Goal: Task Accomplishment & Management: Manage account settings

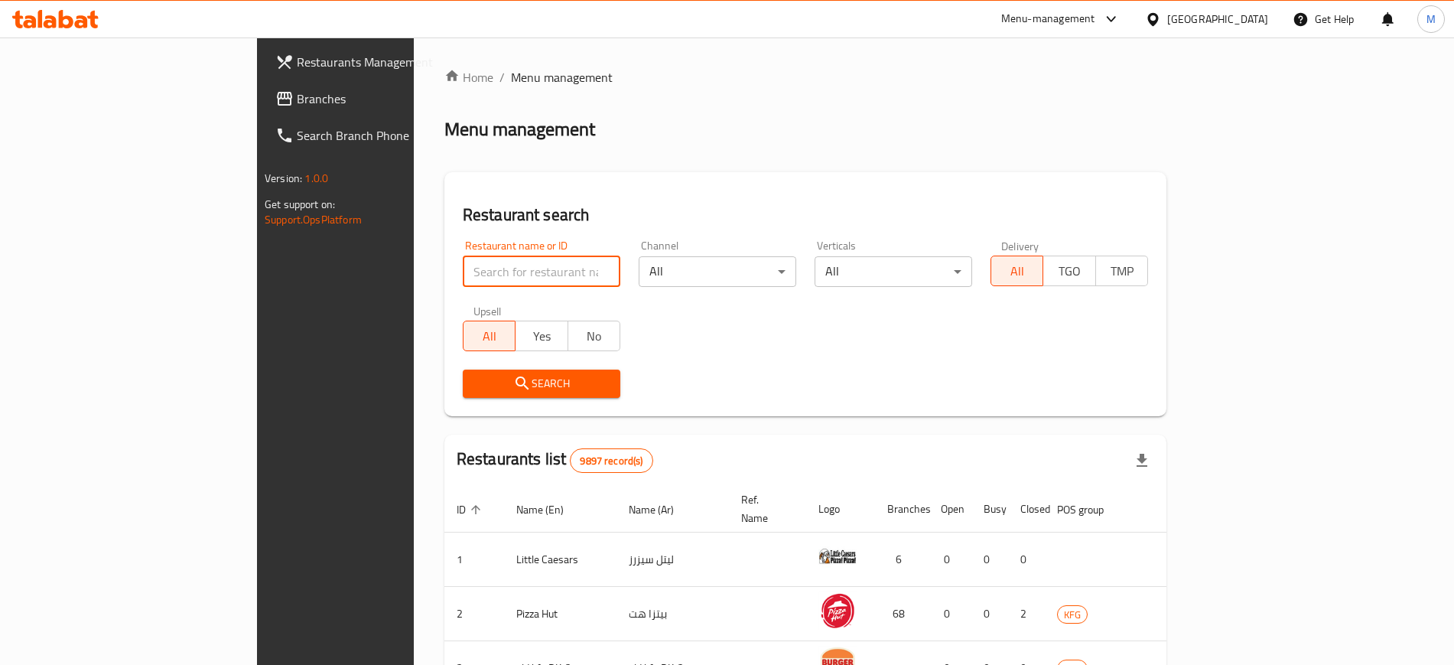
click at [463, 257] on input "search" at bounding box center [542, 271] width 158 height 31
click button "Search" at bounding box center [542, 383] width 158 height 28
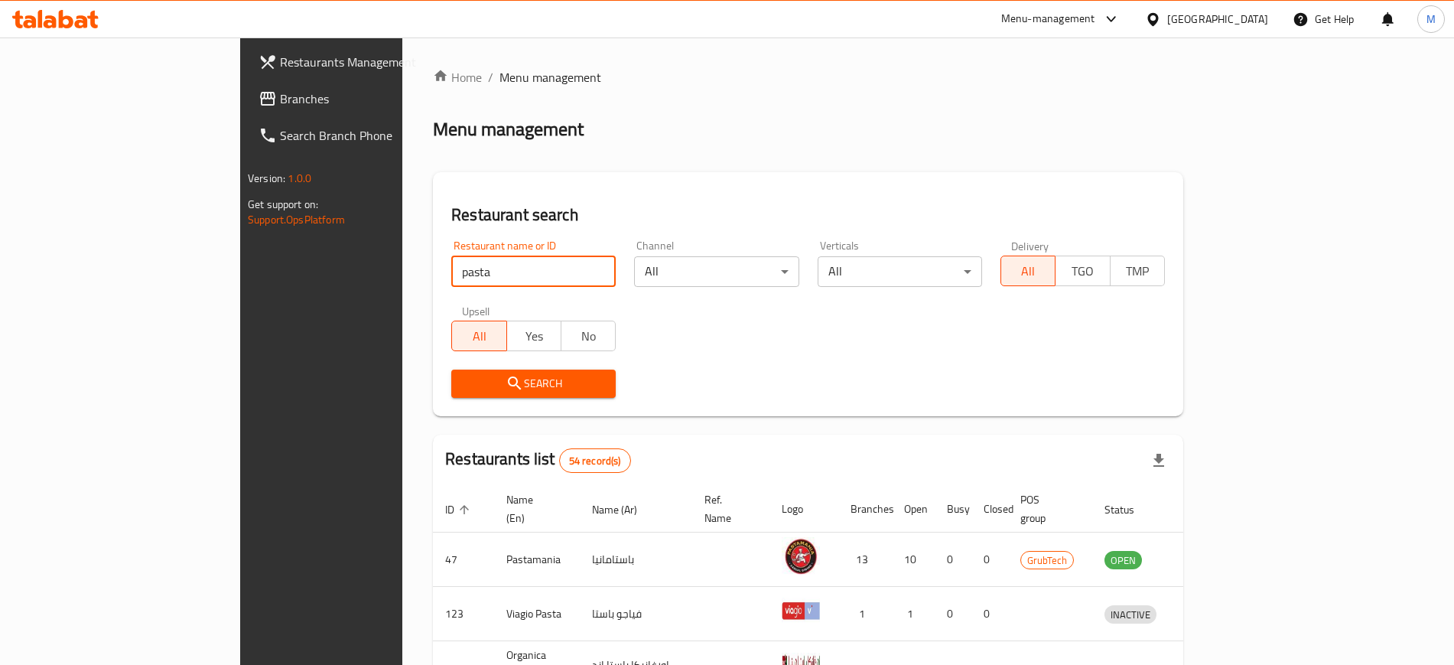
click at [451, 281] on input "pasta" at bounding box center [533, 271] width 164 height 31
type input "wend"
click button "Search" at bounding box center [533, 383] width 164 height 28
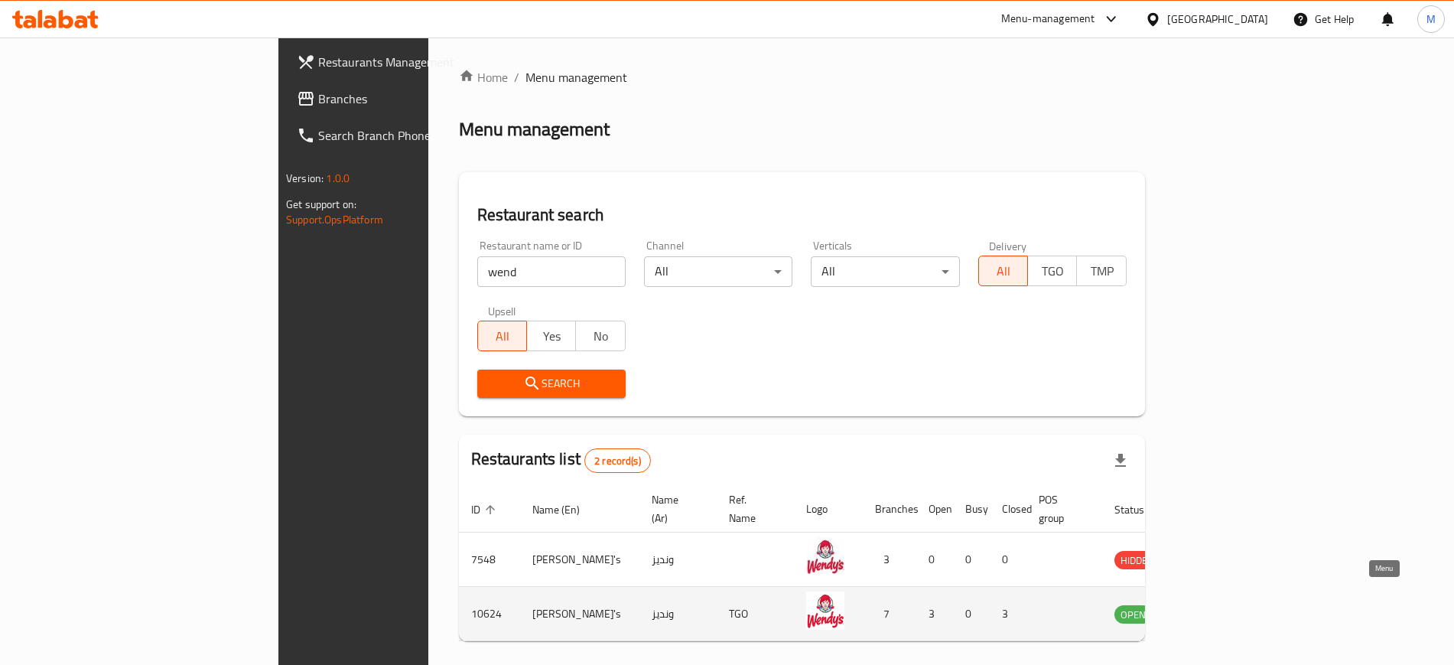
drag, startPoint x: 1365, startPoint y: 590, endPoint x: 1354, endPoint y: 573, distance: 19.9
drag, startPoint x: 1354, startPoint y: 573, endPoint x: 1365, endPoint y: 597, distance: 26.0
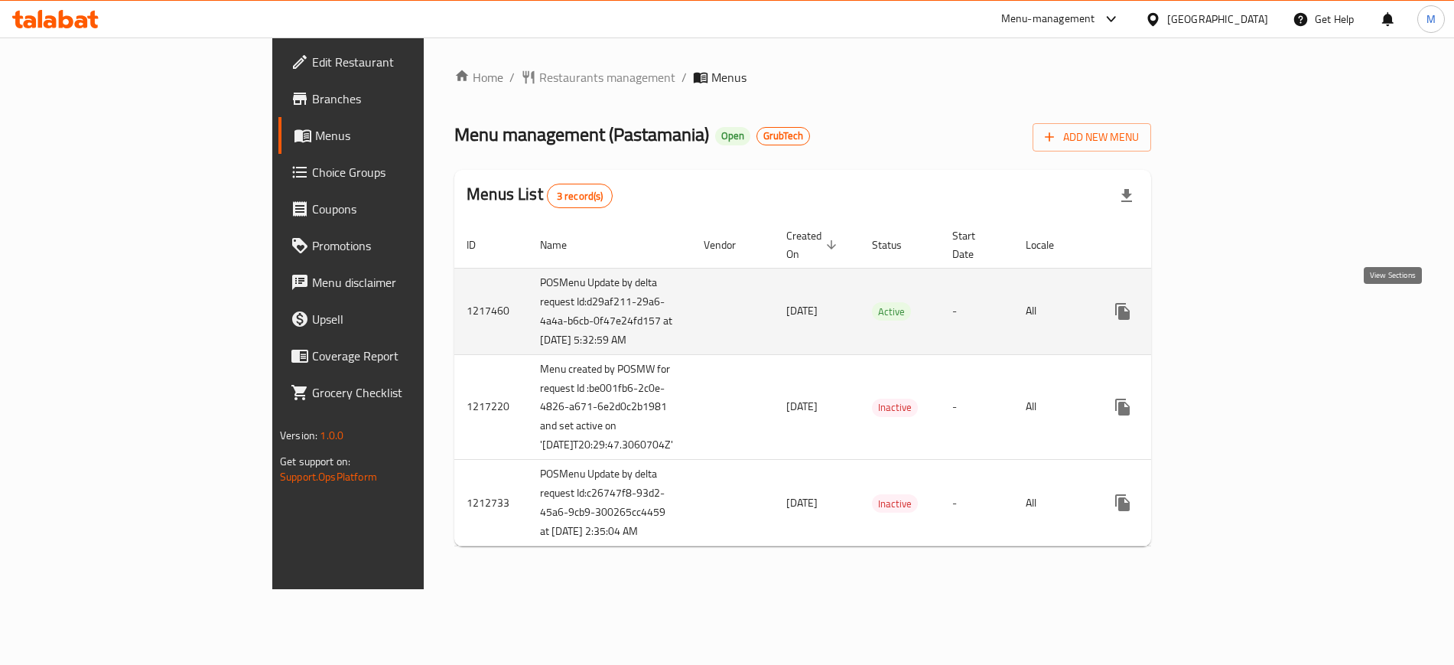
click at [1242, 306] on icon "enhanced table" at bounding box center [1233, 311] width 18 height 18
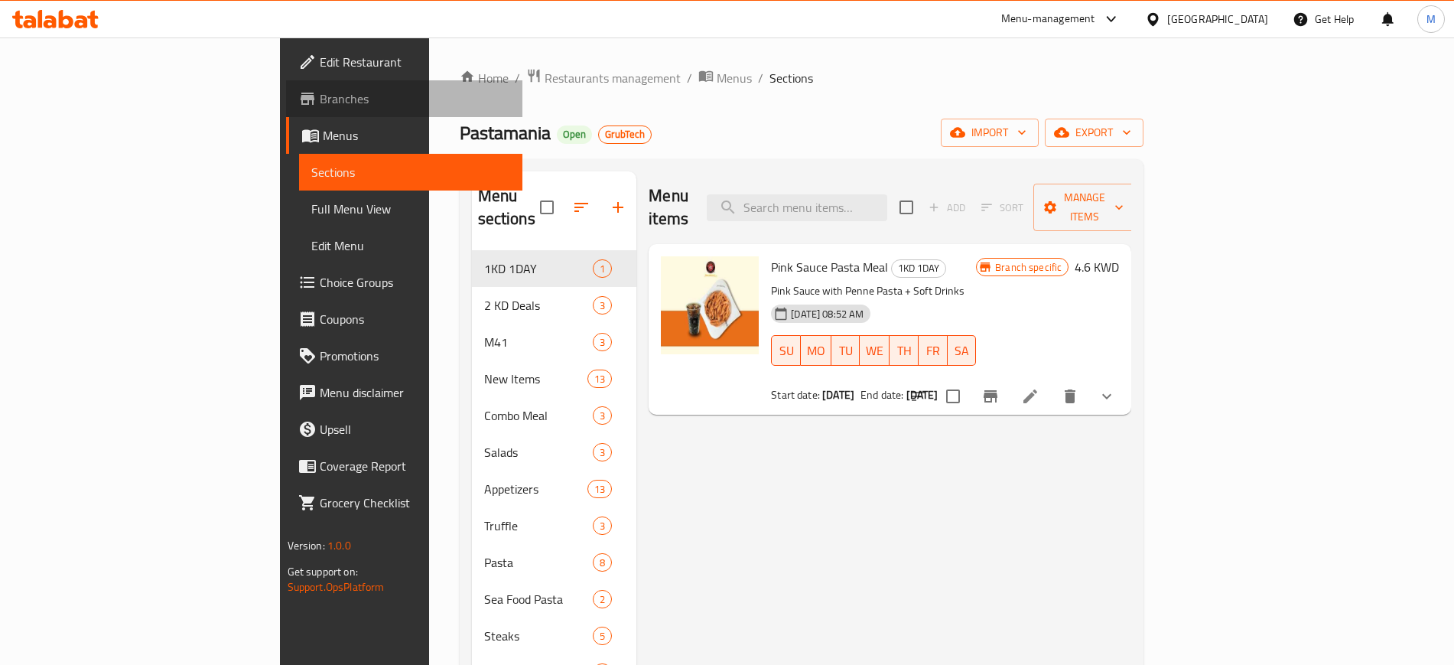
click at [286, 85] on link "Branches" at bounding box center [404, 98] width 236 height 37
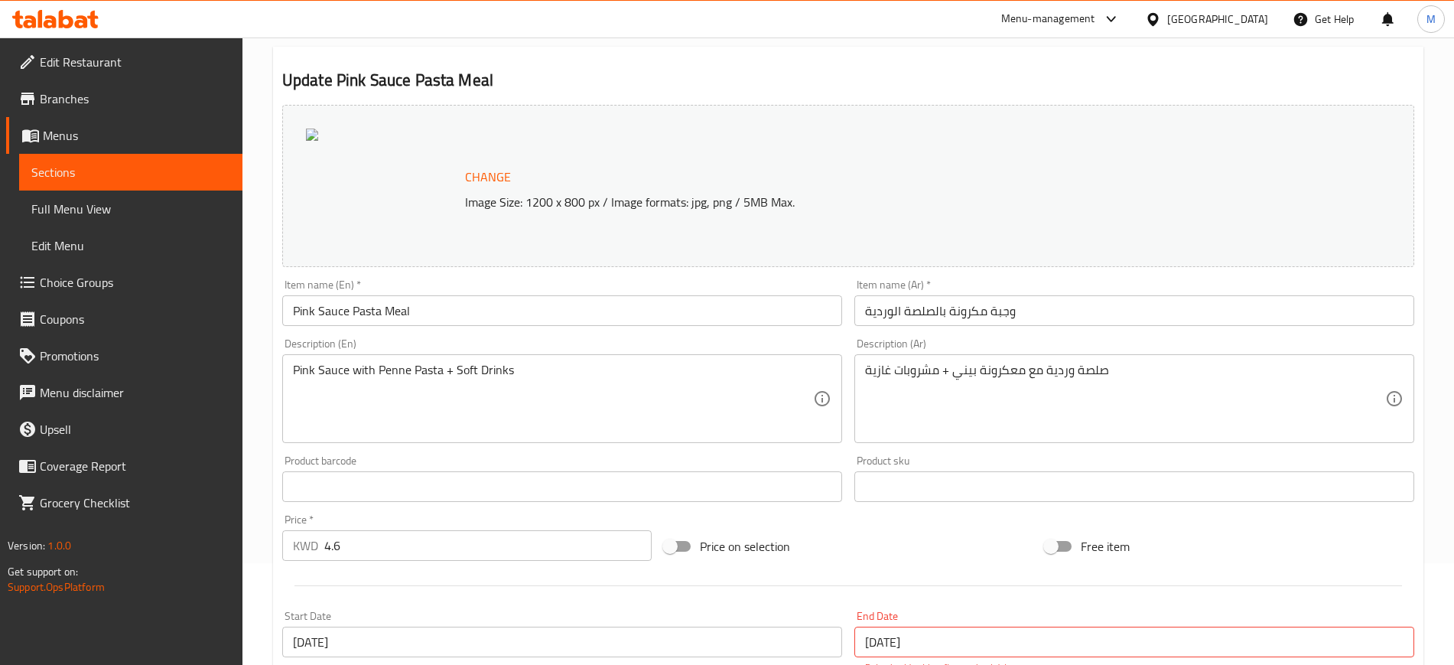
scroll to position [122, 0]
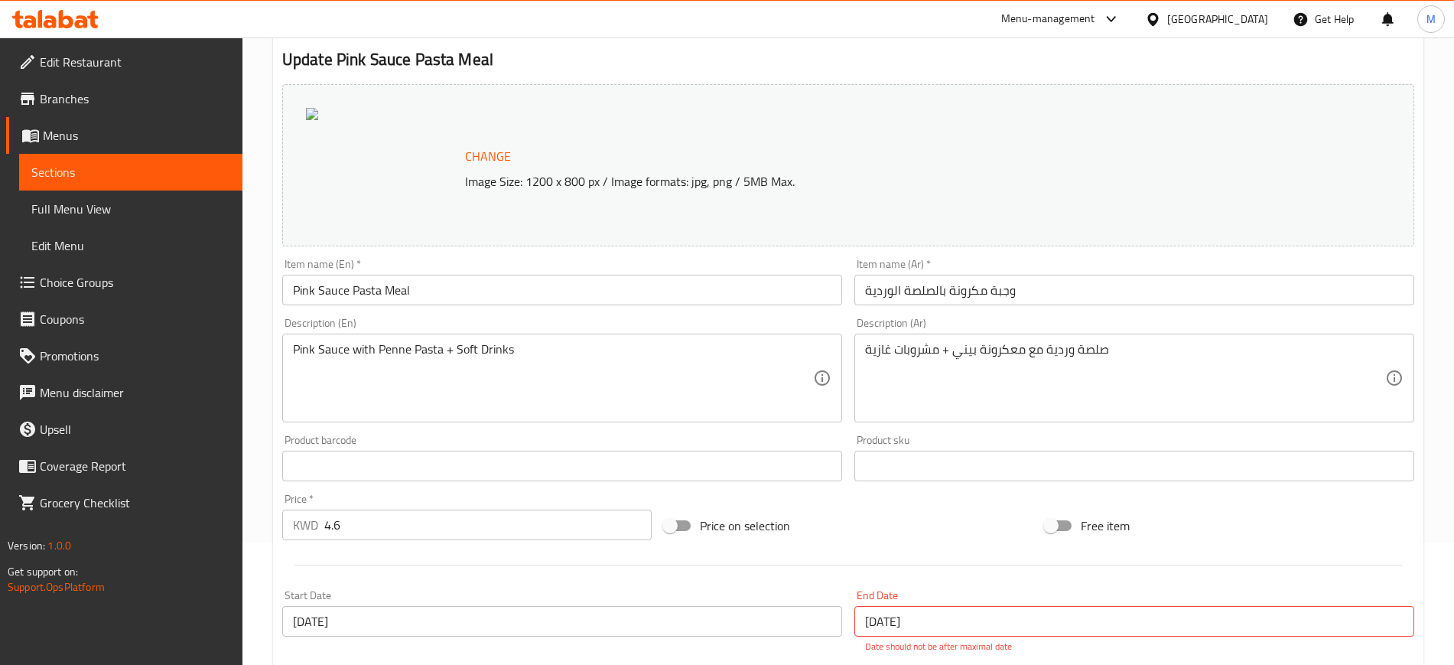
click at [1095, 18] on div "Menu-management" at bounding box center [1048, 19] width 94 height 18
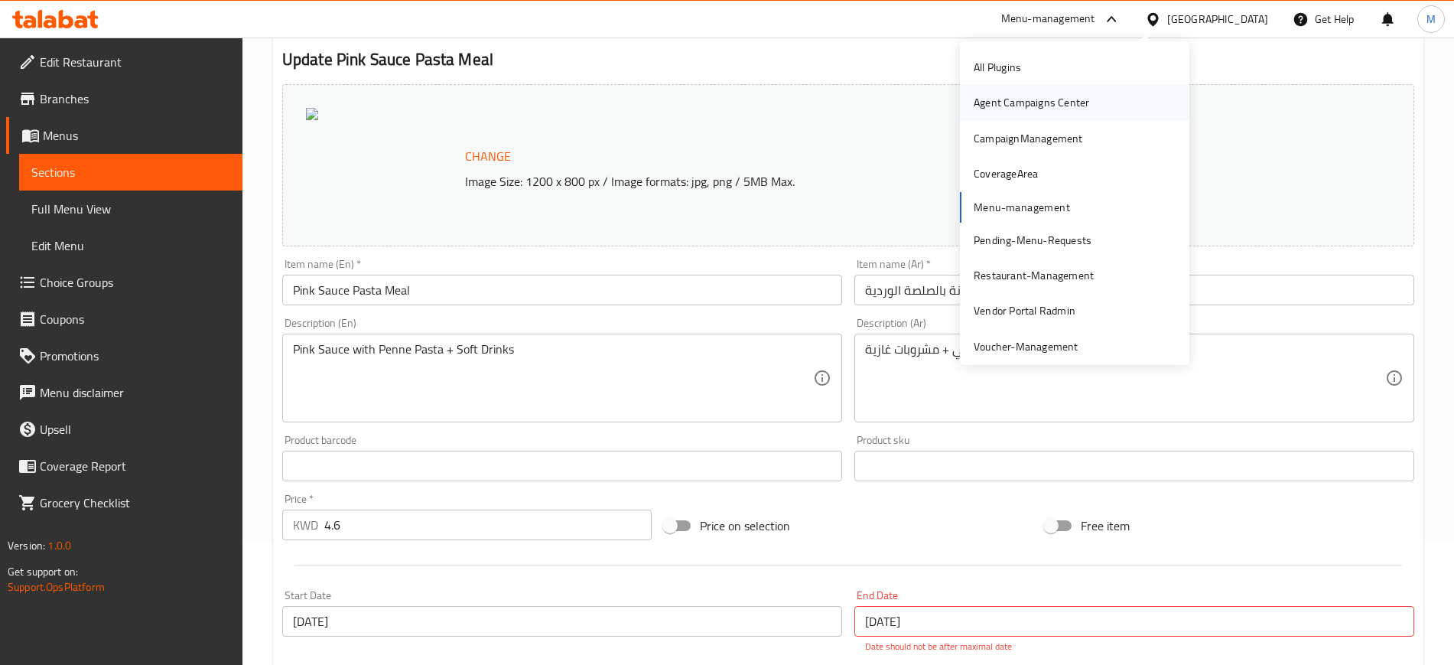
click at [1037, 102] on div "Agent Campaigns Center" at bounding box center [1031, 102] width 115 height 17
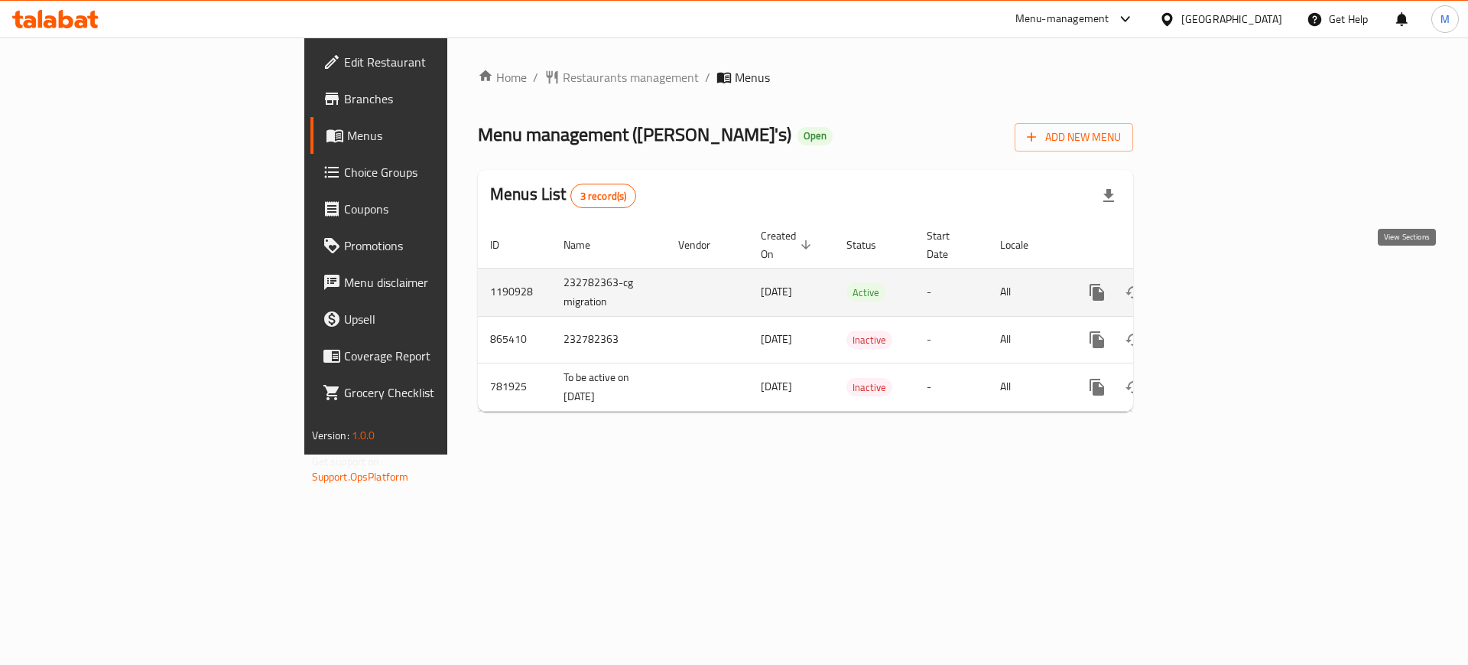
click at [1217, 283] on icon "enhanced table" at bounding box center [1207, 292] width 18 height 18
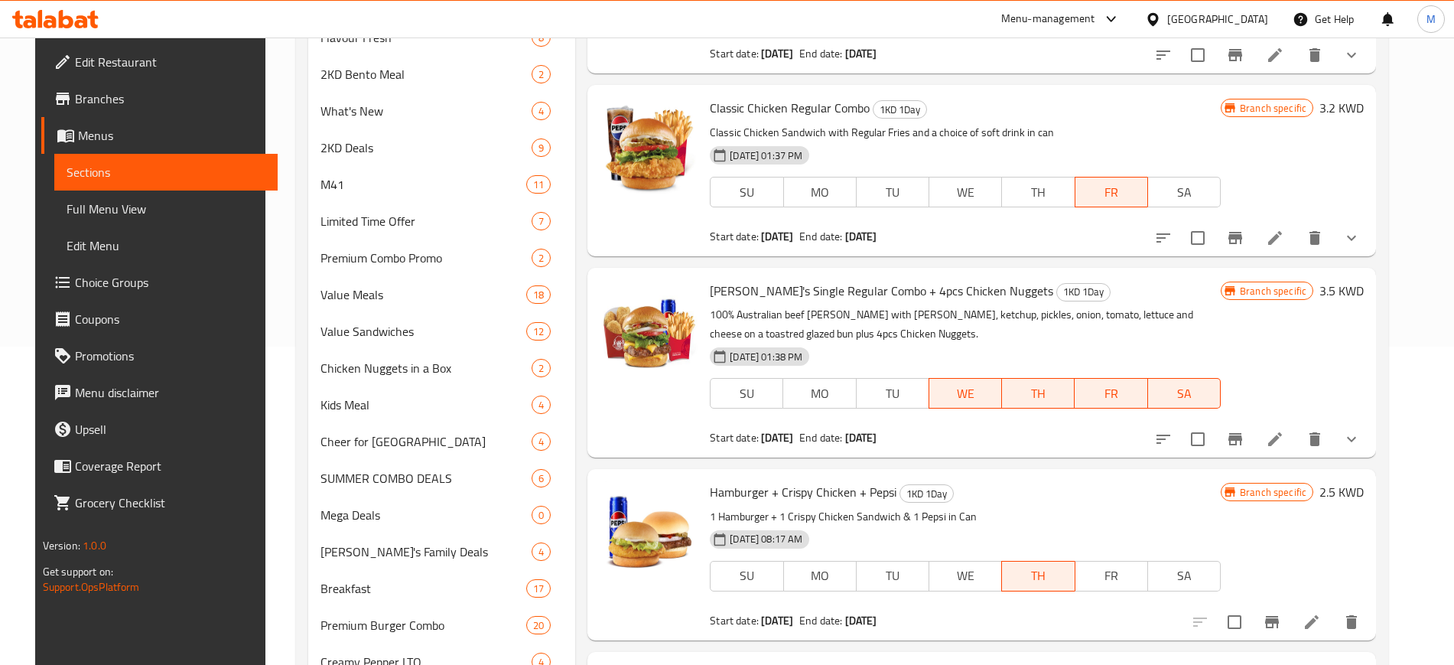
scroll to position [308, 0]
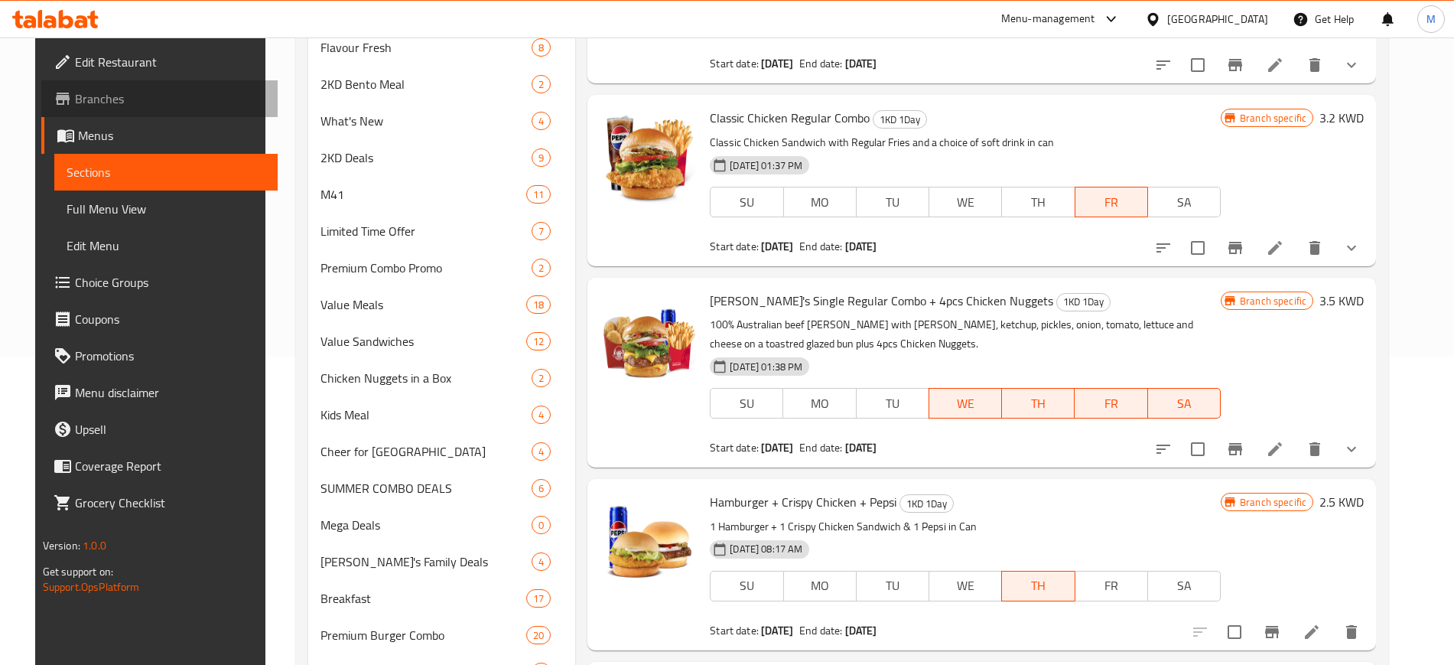
click at [104, 96] on span "Branches" at bounding box center [170, 98] width 190 height 18
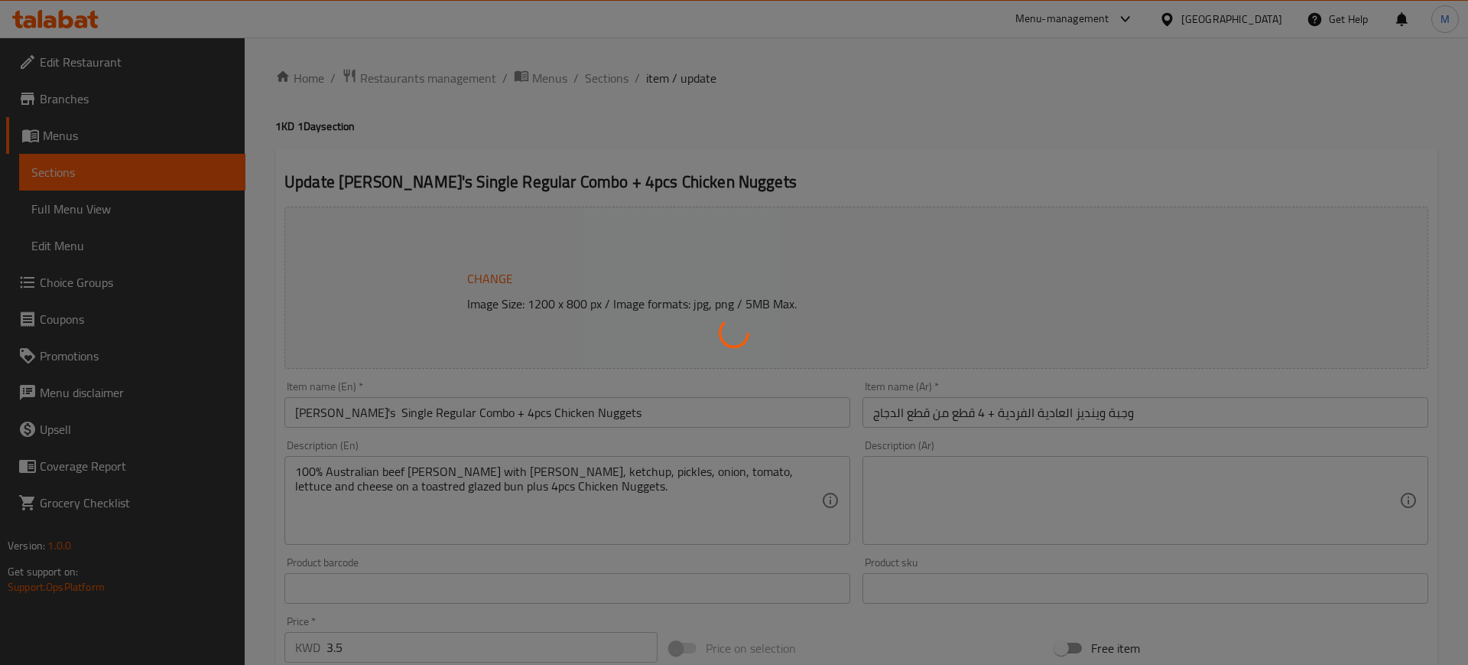
type input "اختر مشروبًا"
type input "1"
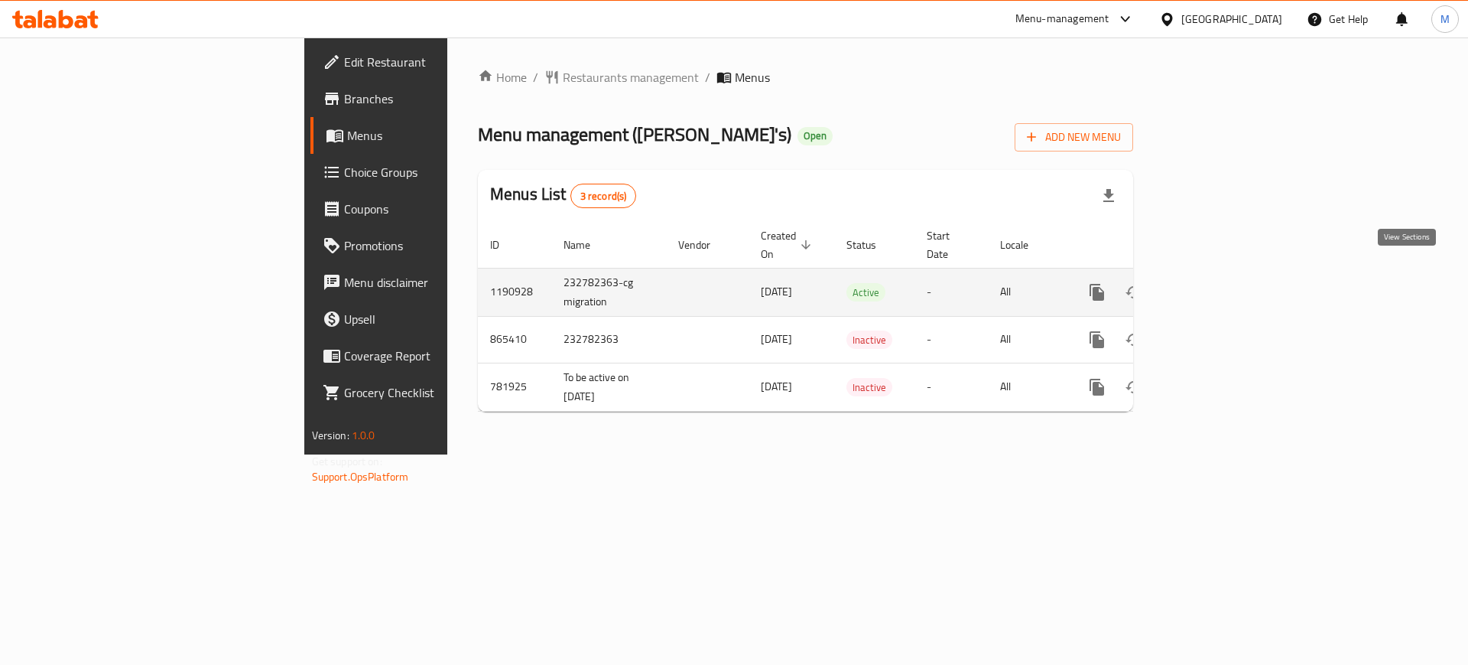
click at [1215, 285] on icon "enhanced table" at bounding box center [1208, 292] width 14 height 14
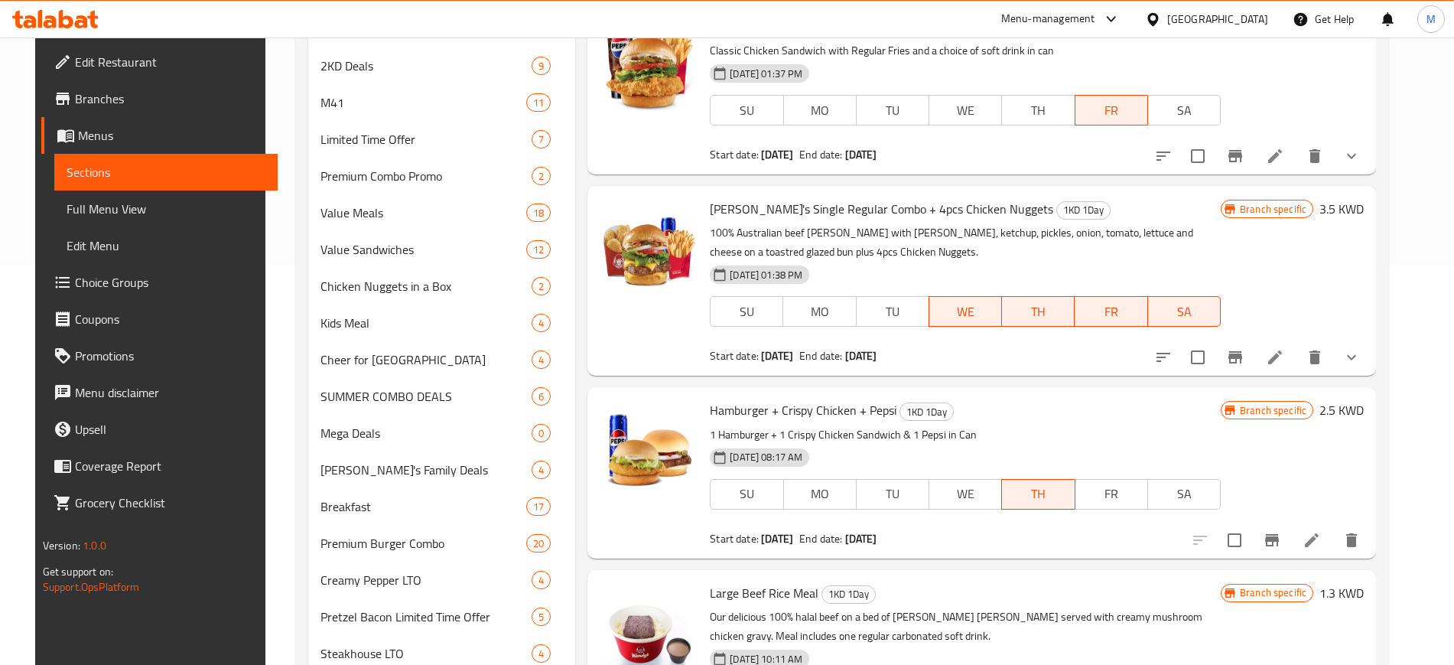
scroll to position [395, 0]
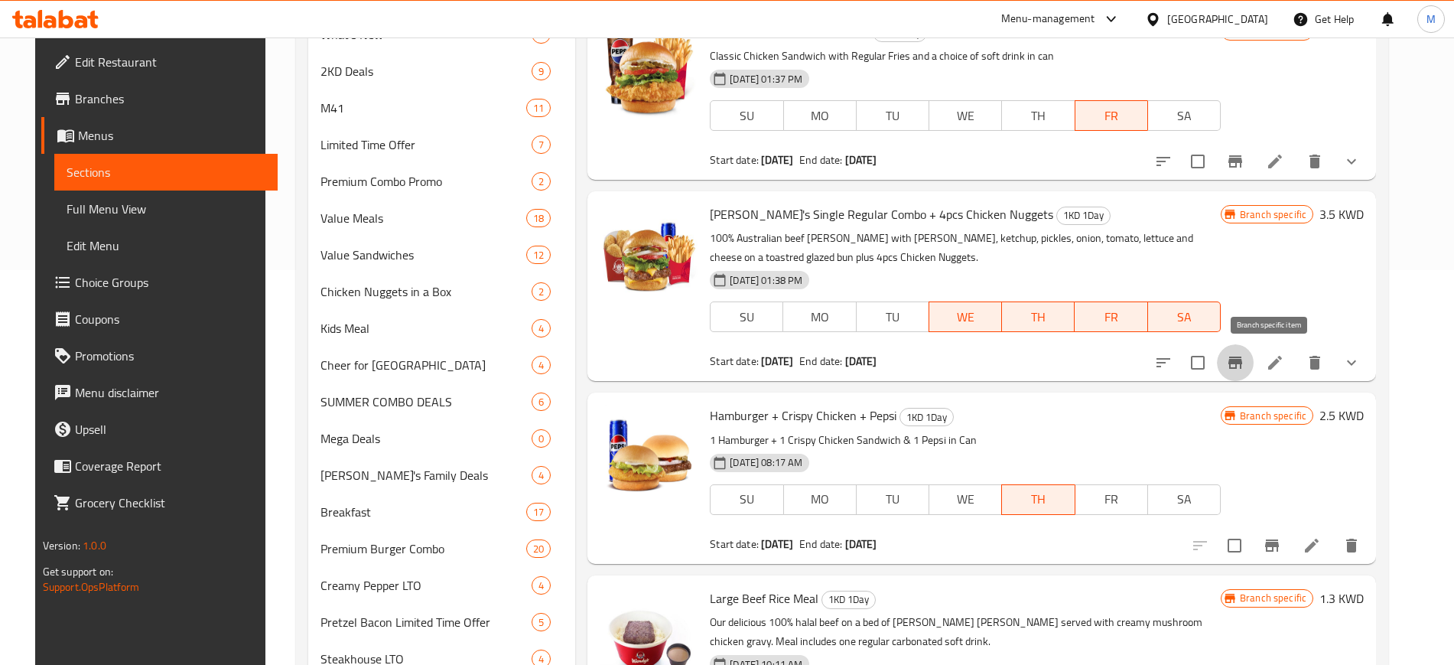
click at [1254, 371] on button "Branch-specific-item" at bounding box center [1235, 362] width 37 height 37
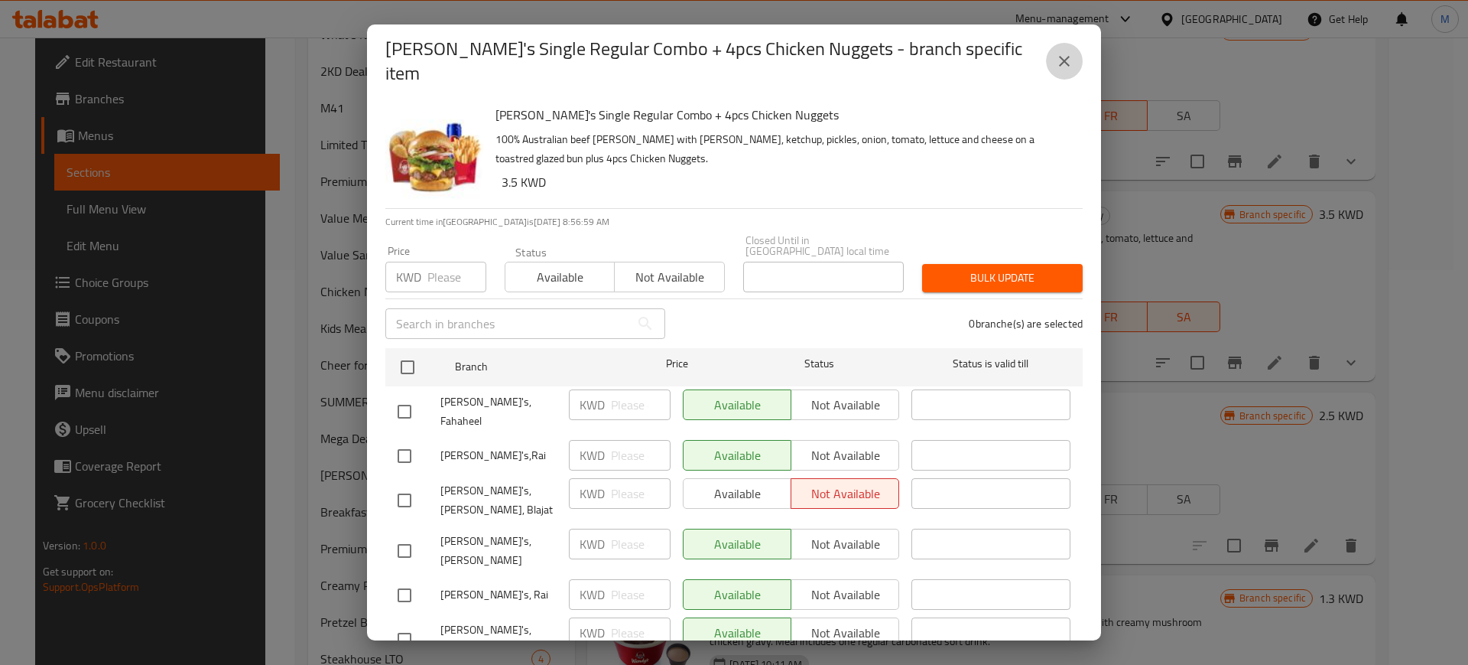
click at [1072, 68] on button "close" at bounding box center [1064, 61] width 37 height 37
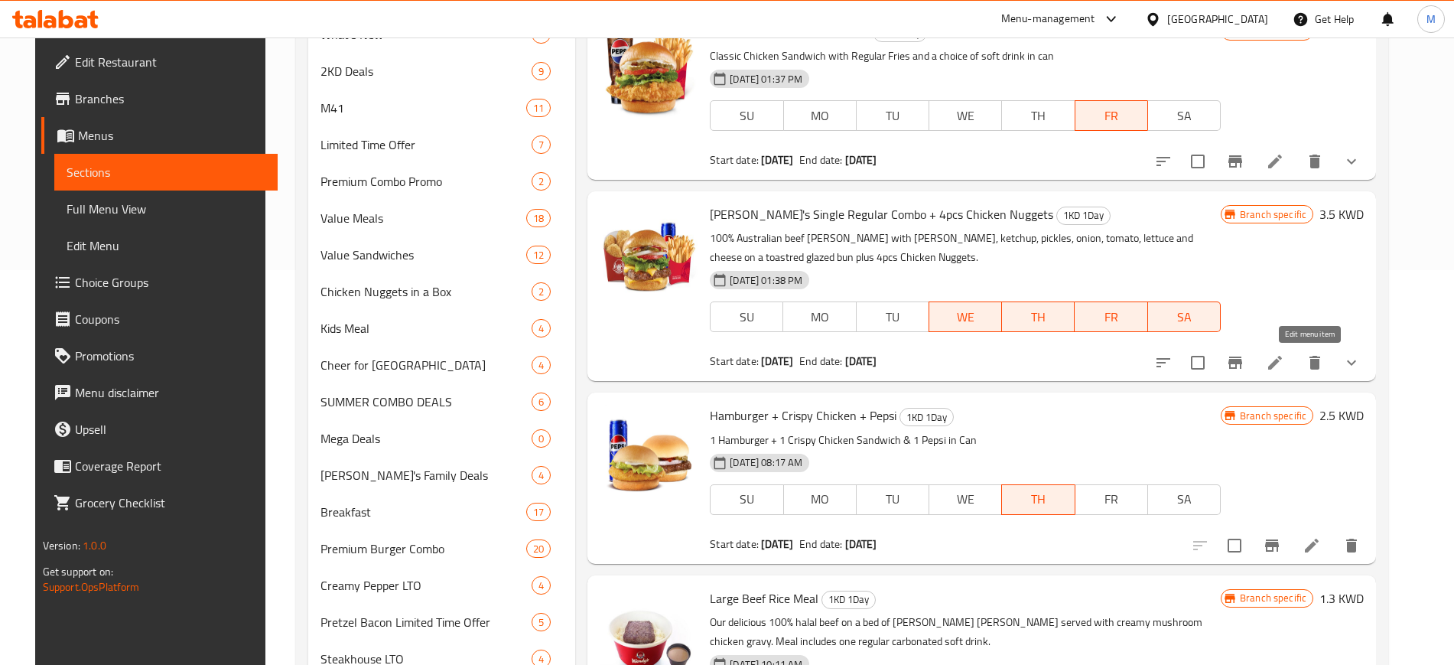
click at [1284, 360] on icon at bounding box center [1275, 362] width 18 height 18
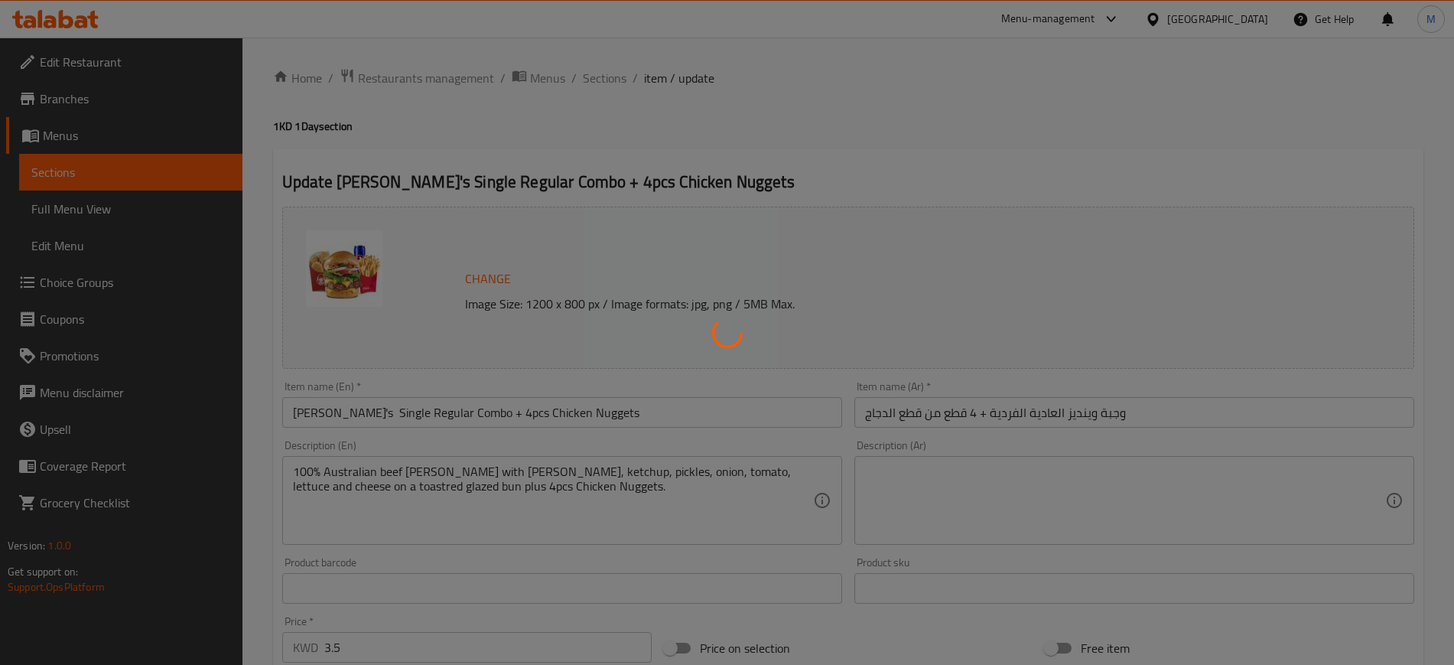
type input "اختر مشروبًا"
type input "1"
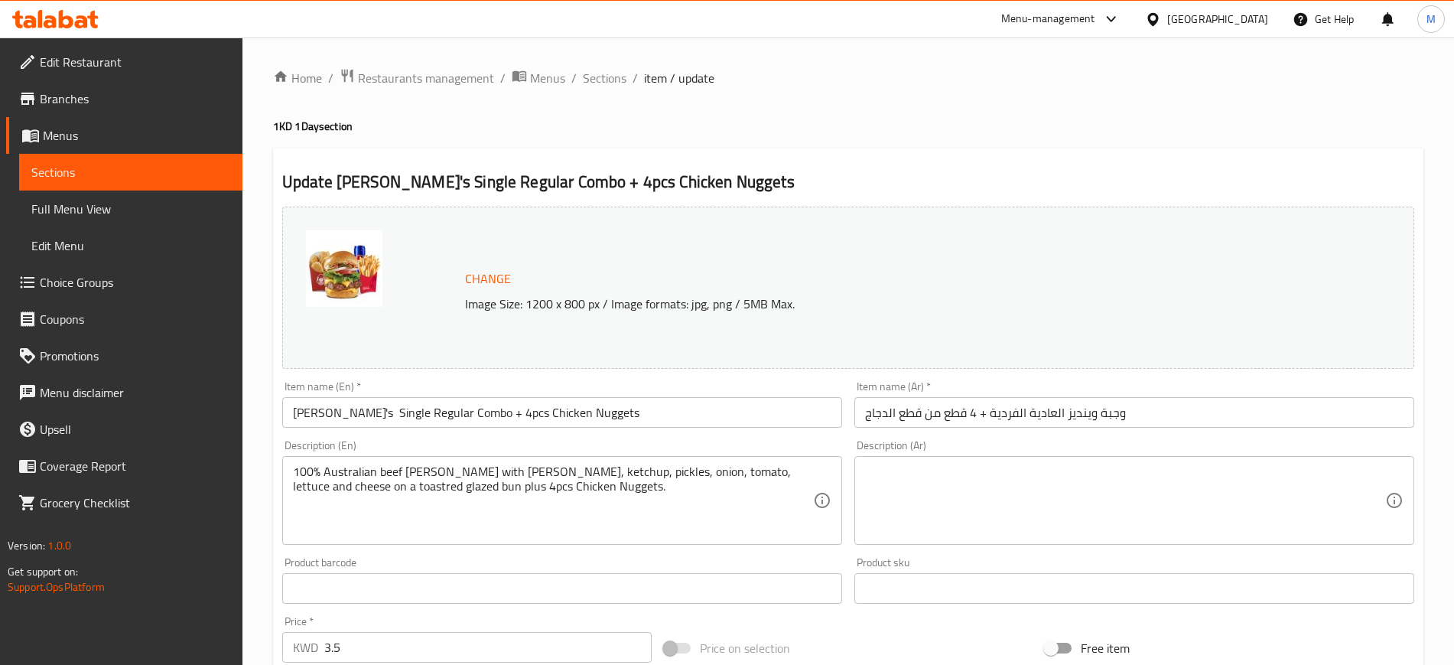
click at [929, 57] on div "Home / Restaurants management / Menus / Sections / item / update 1KD 1Day secti…" at bounding box center [847, 582] width 1211 height 1091
